Goal: Use online tool/utility: Utilize a website feature to perform a specific function

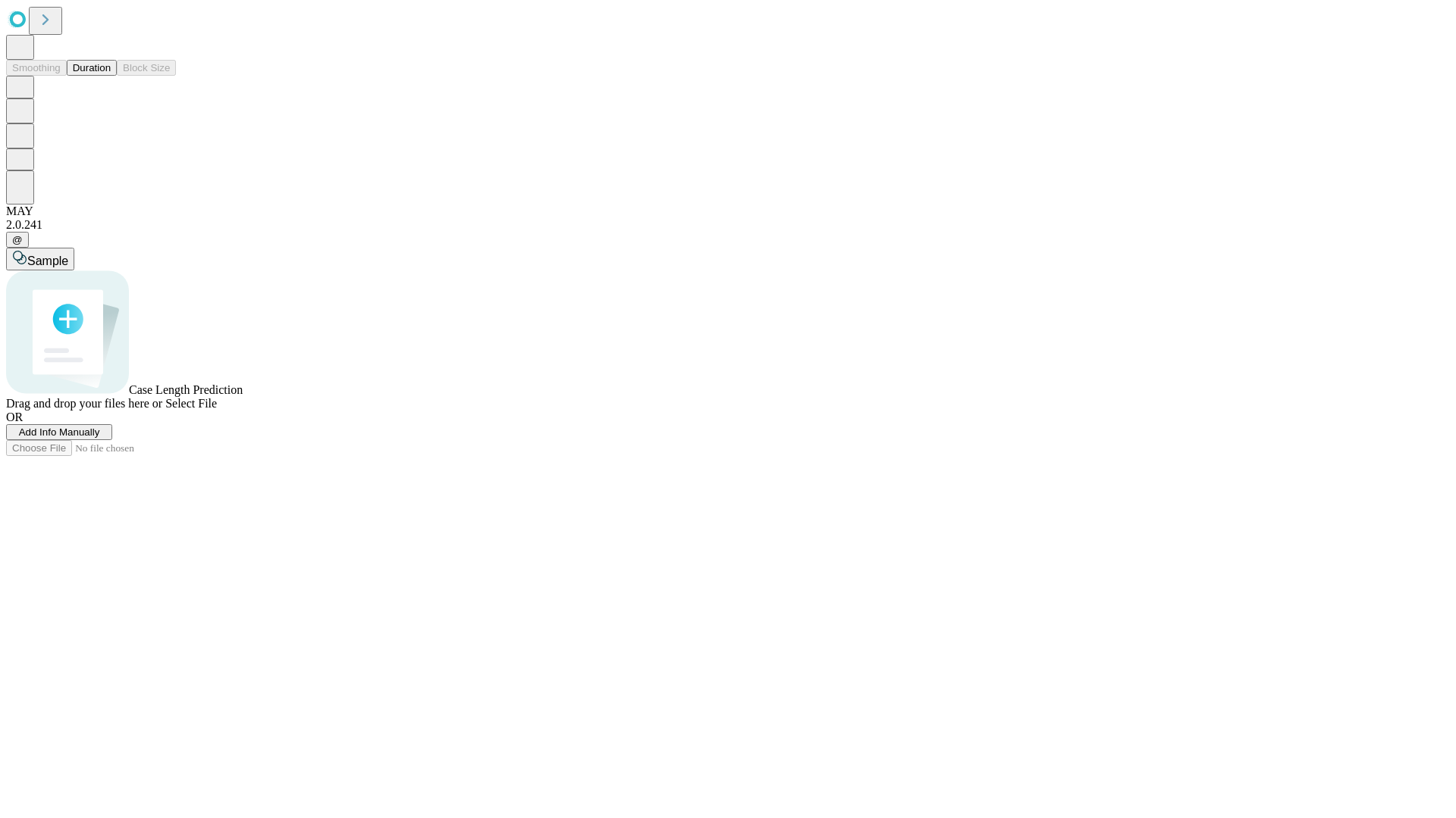
click at [110, 76] on button "Duration" at bounding box center [92, 68] width 50 height 16
click at [100, 438] on span "Add Info Manually" at bounding box center [59, 432] width 81 height 11
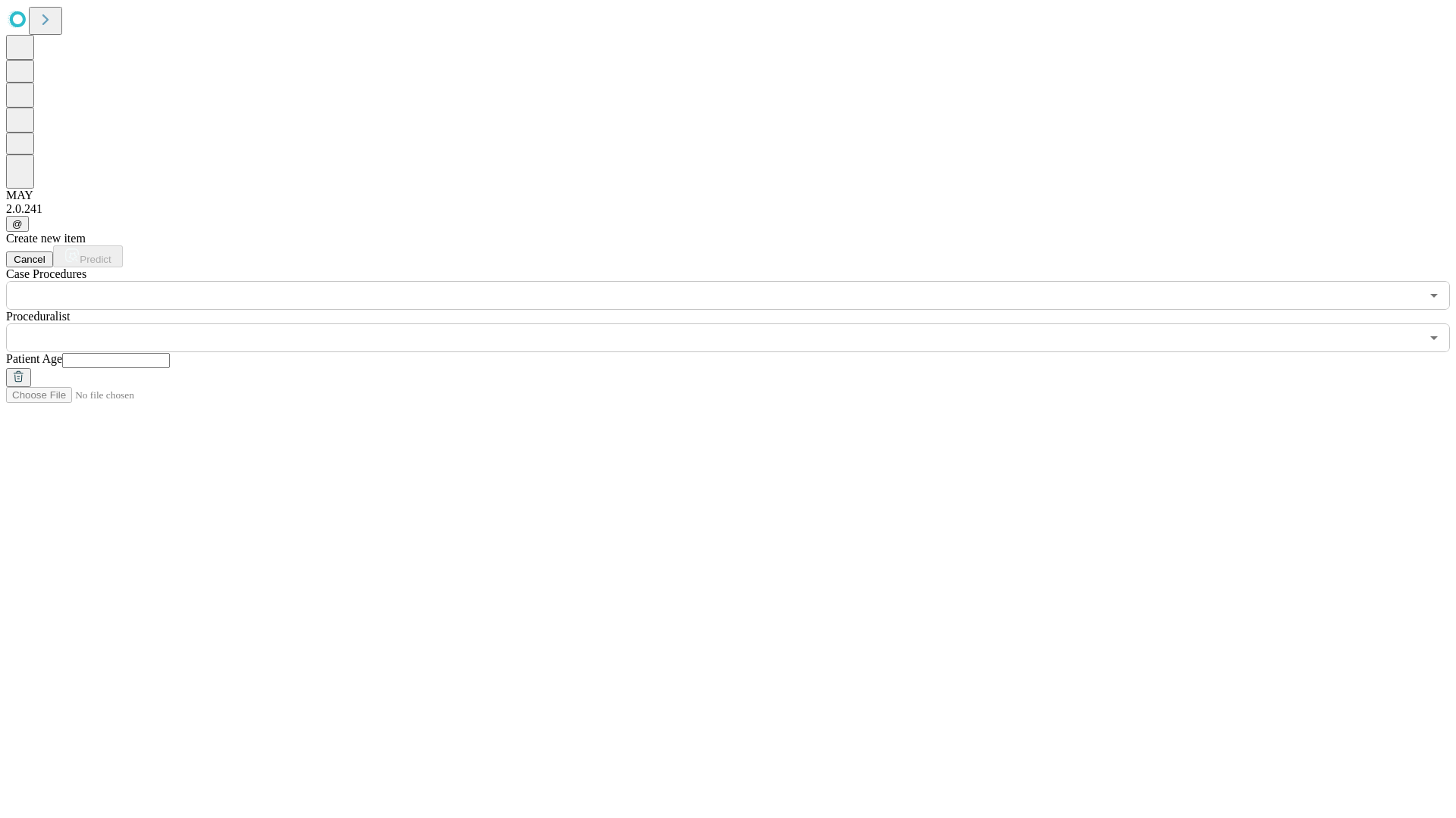
click at [170, 353] on input "text" at bounding box center [116, 360] width 108 height 15
type input "**"
click at [738, 323] on input "text" at bounding box center [713, 337] width 1414 height 29
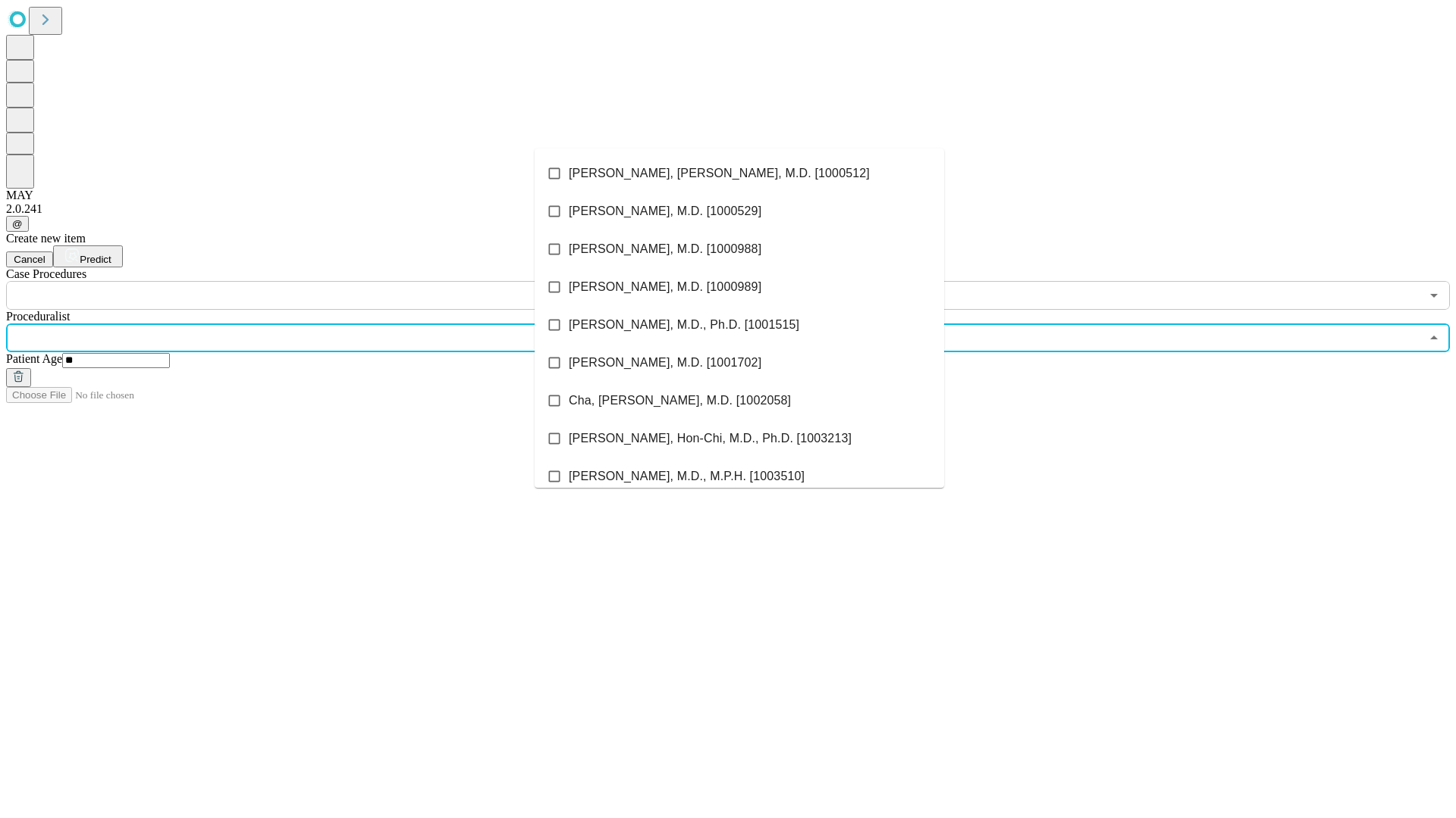
click at [739, 174] on li "[PERSON_NAME], [PERSON_NAME], M.D. [1000512]" at bounding box center [738, 174] width 410 height 38
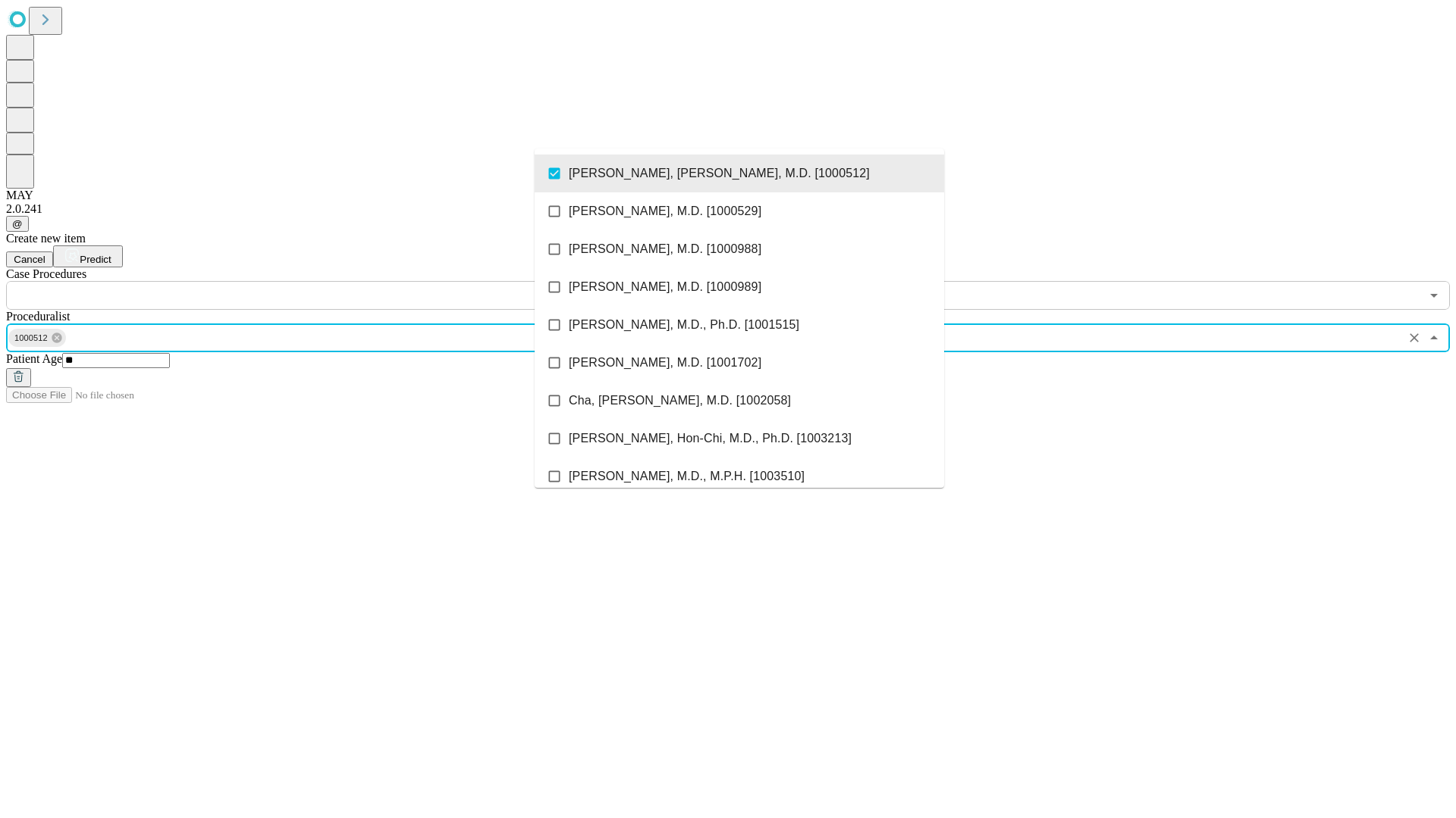
click at [318, 281] on input "text" at bounding box center [713, 295] width 1414 height 29
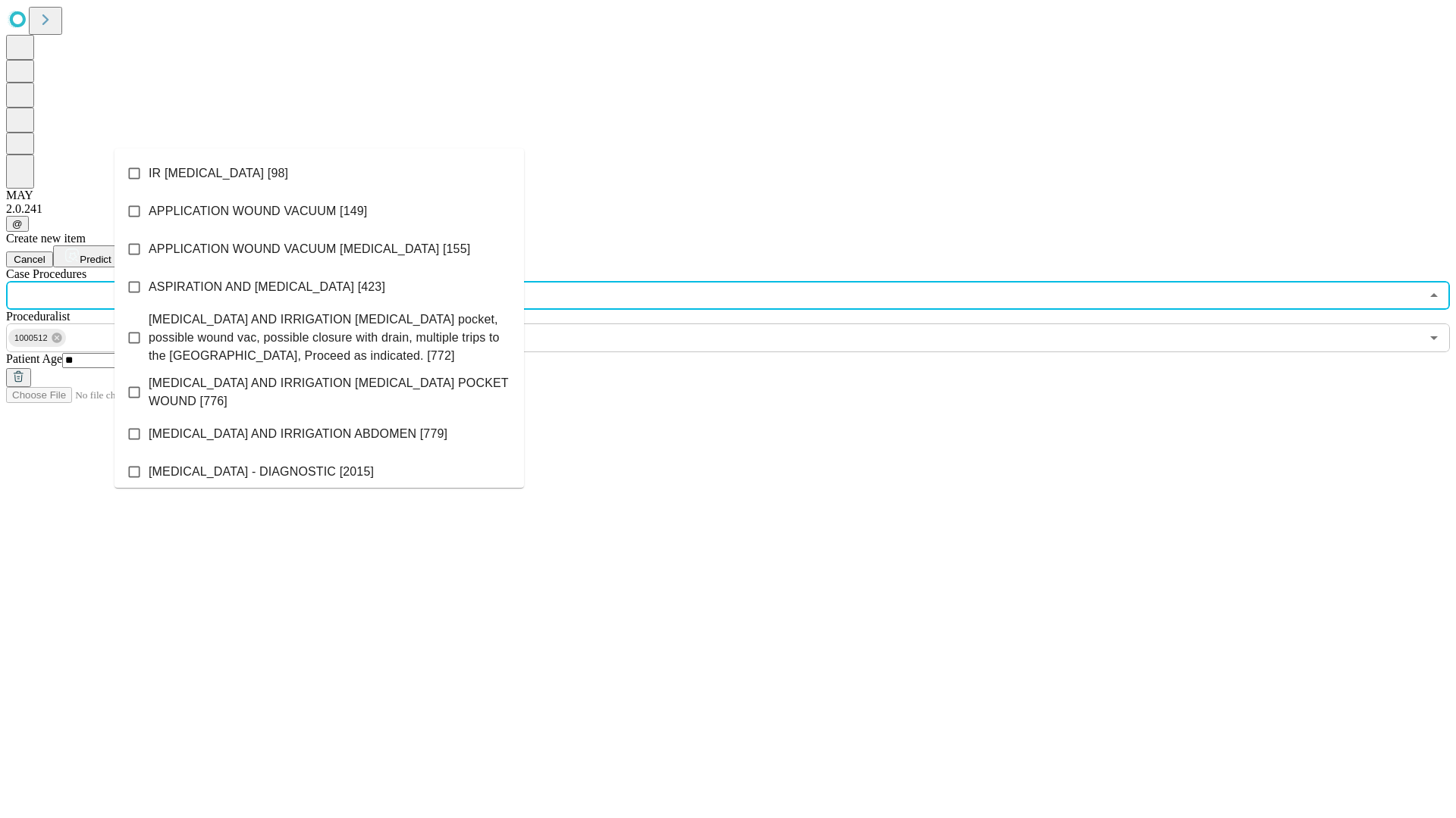
click at [319, 174] on li "IR [MEDICAL_DATA] [98]" at bounding box center [319, 174] width 410 height 38
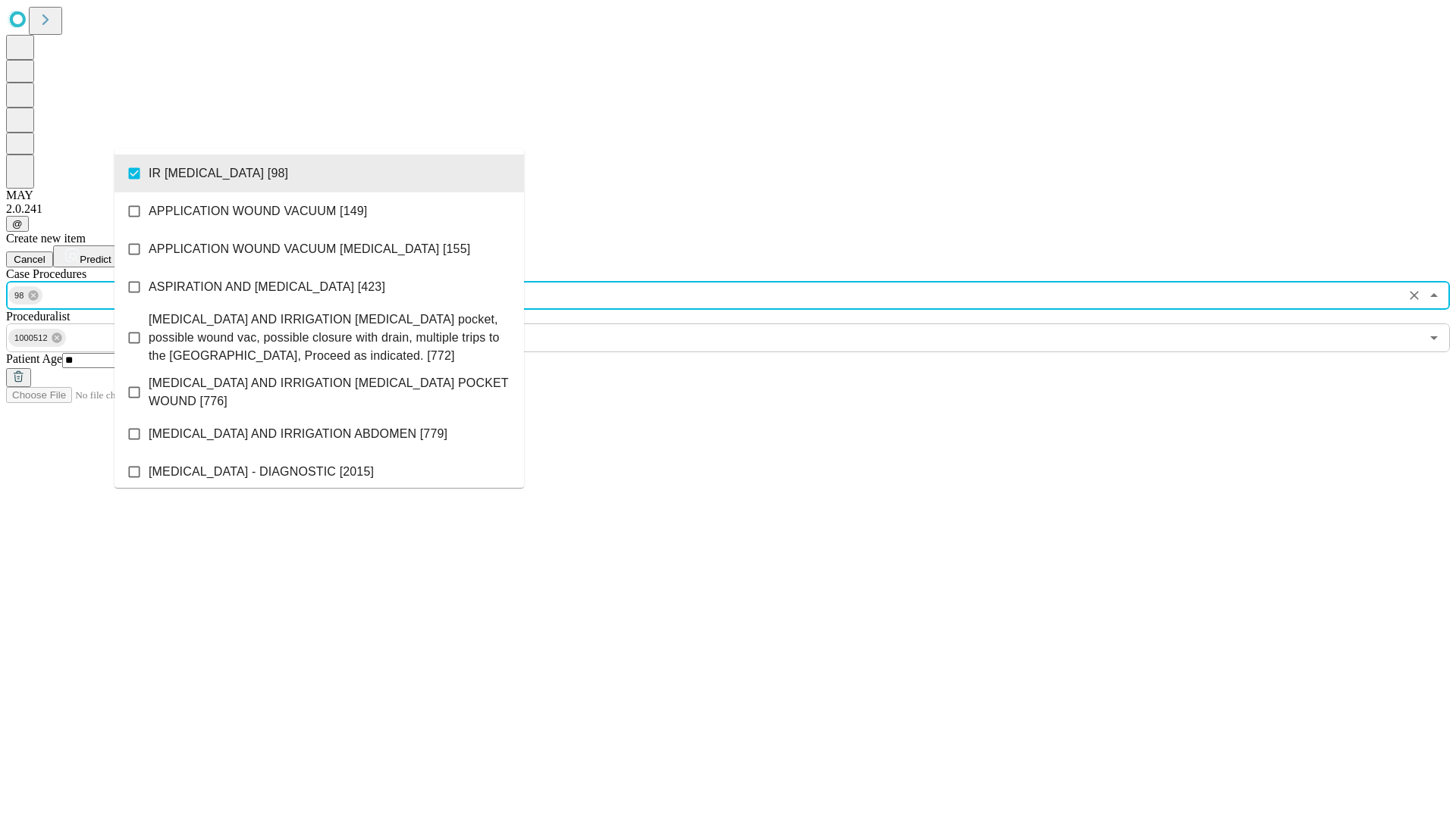
click at [110, 254] on span "Predict" at bounding box center [96, 259] width 31 height 11
